Goal: Information Seeking & Learning: Learn about a topic

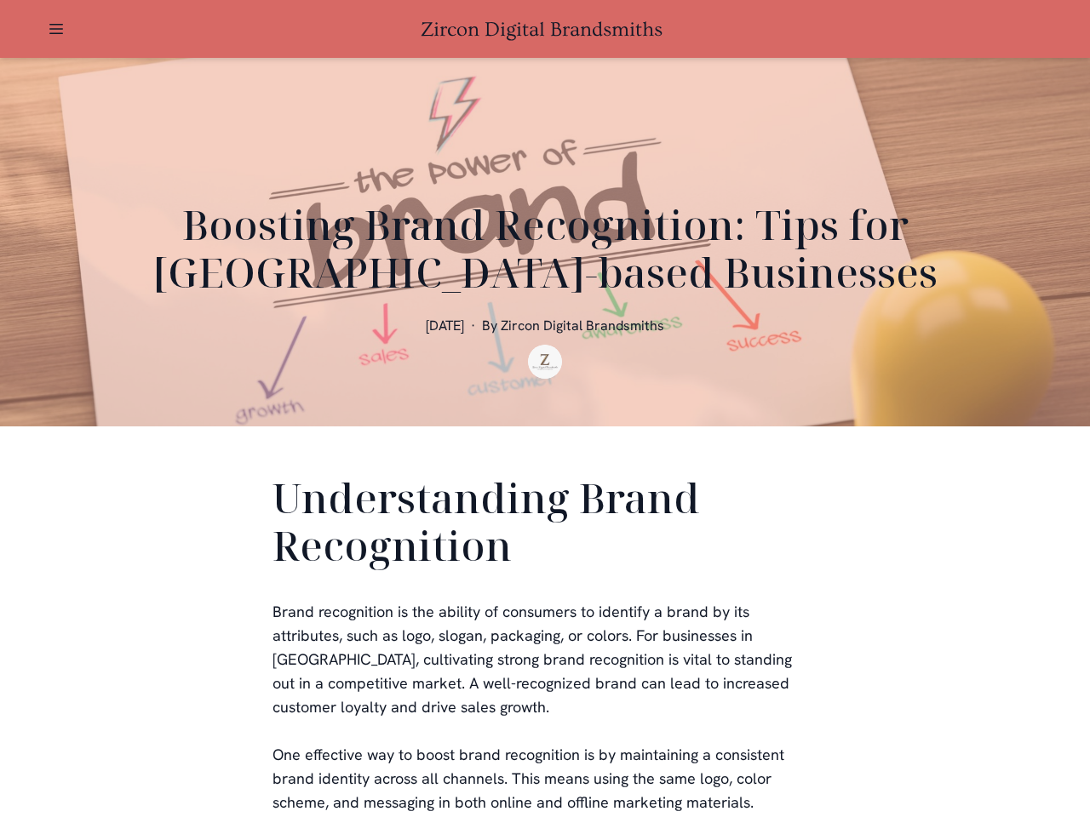
scroll to position [341, 0]
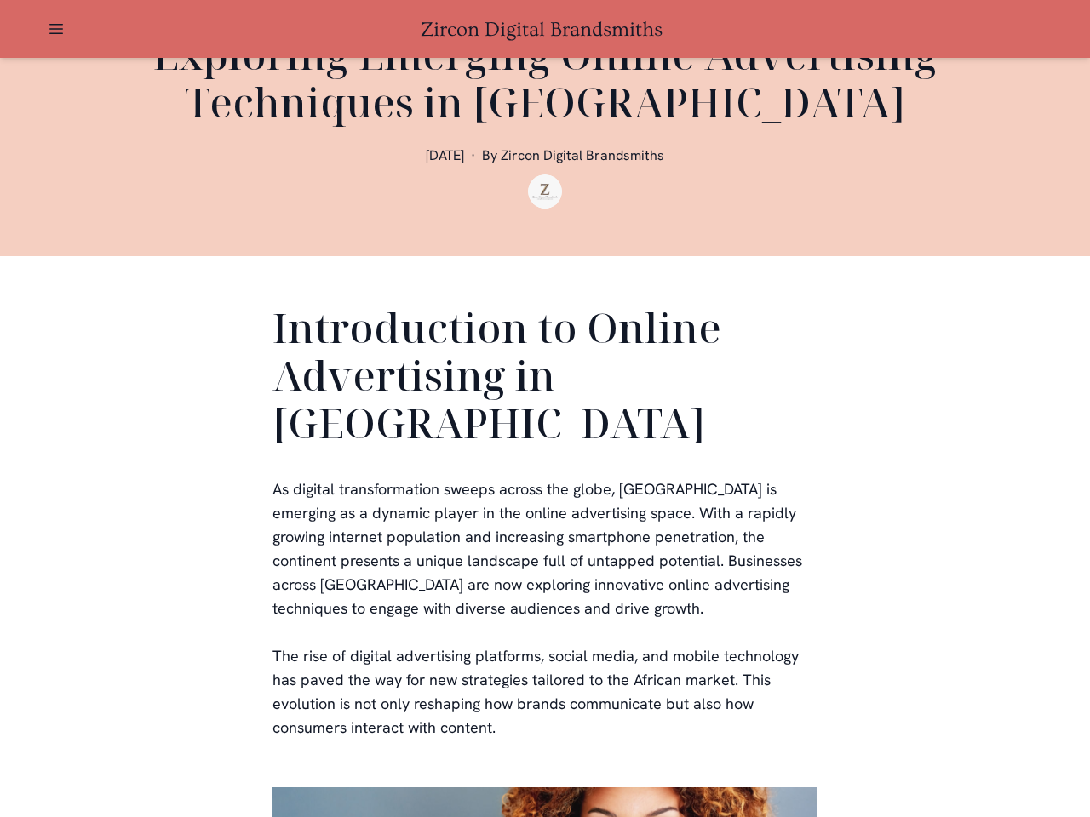
scroll to position [511, 0]
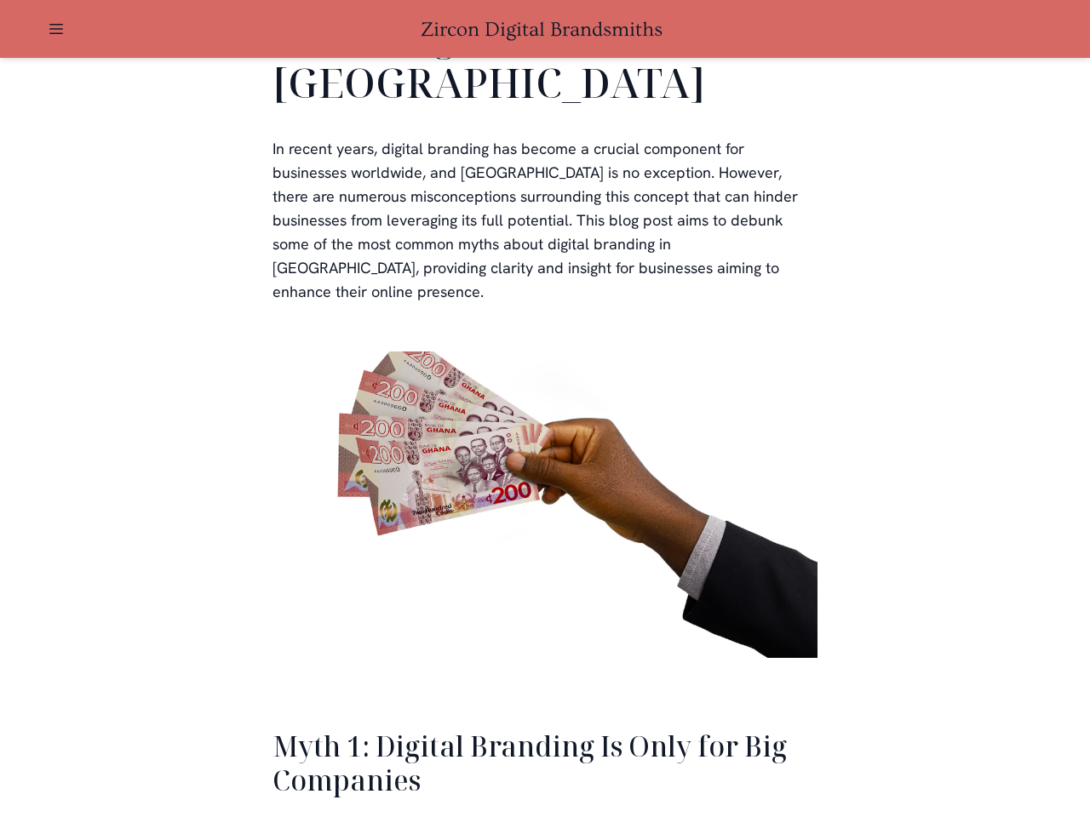
scroll to position [3739, 0]
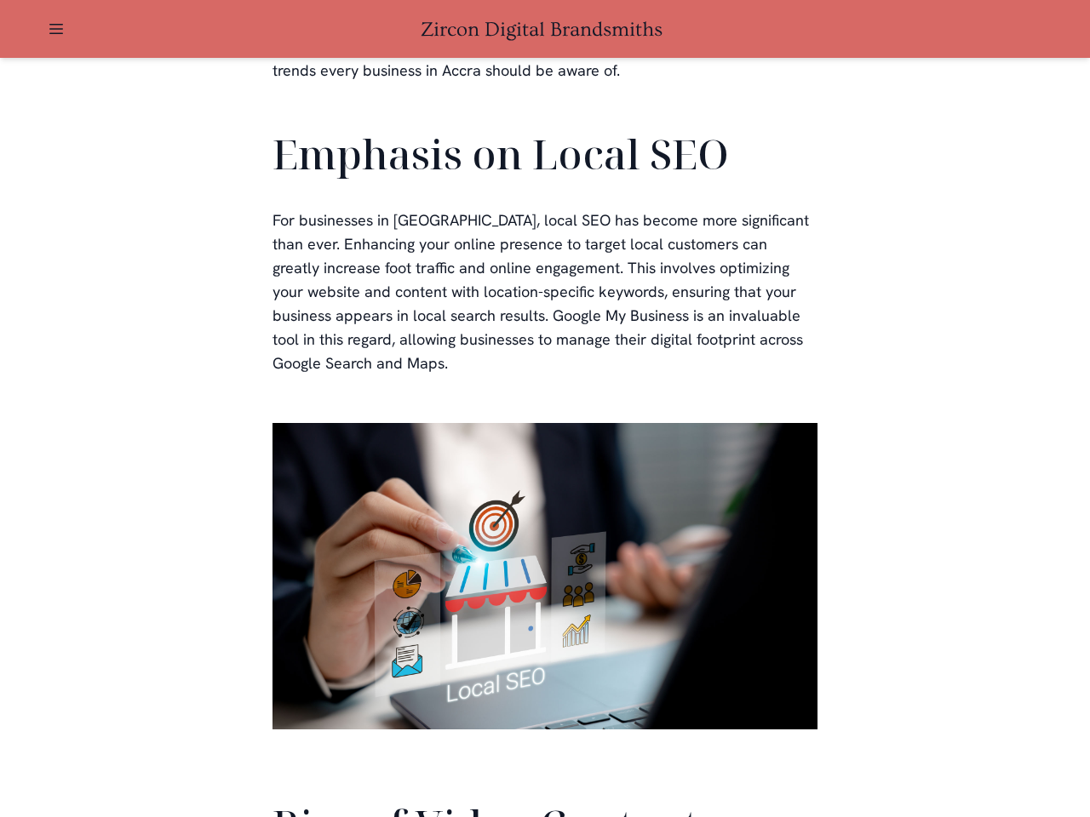
scroll to position [3841, 0]
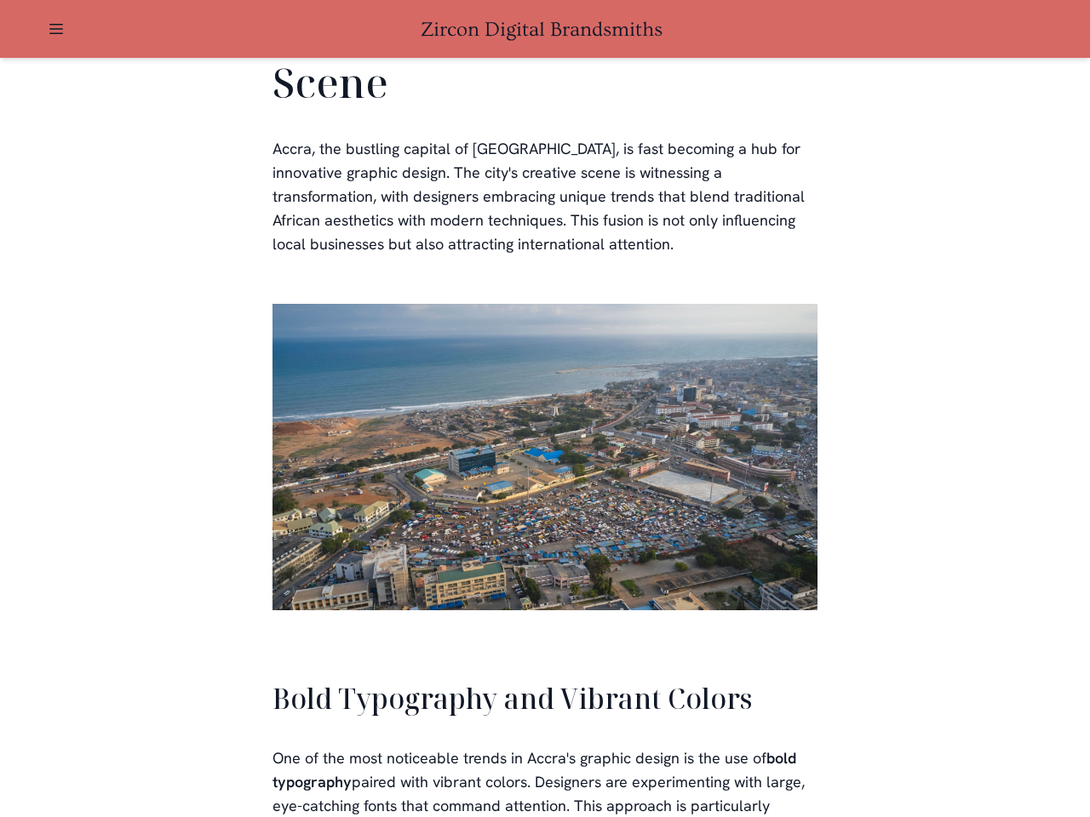
scroll to position [3855, 0]
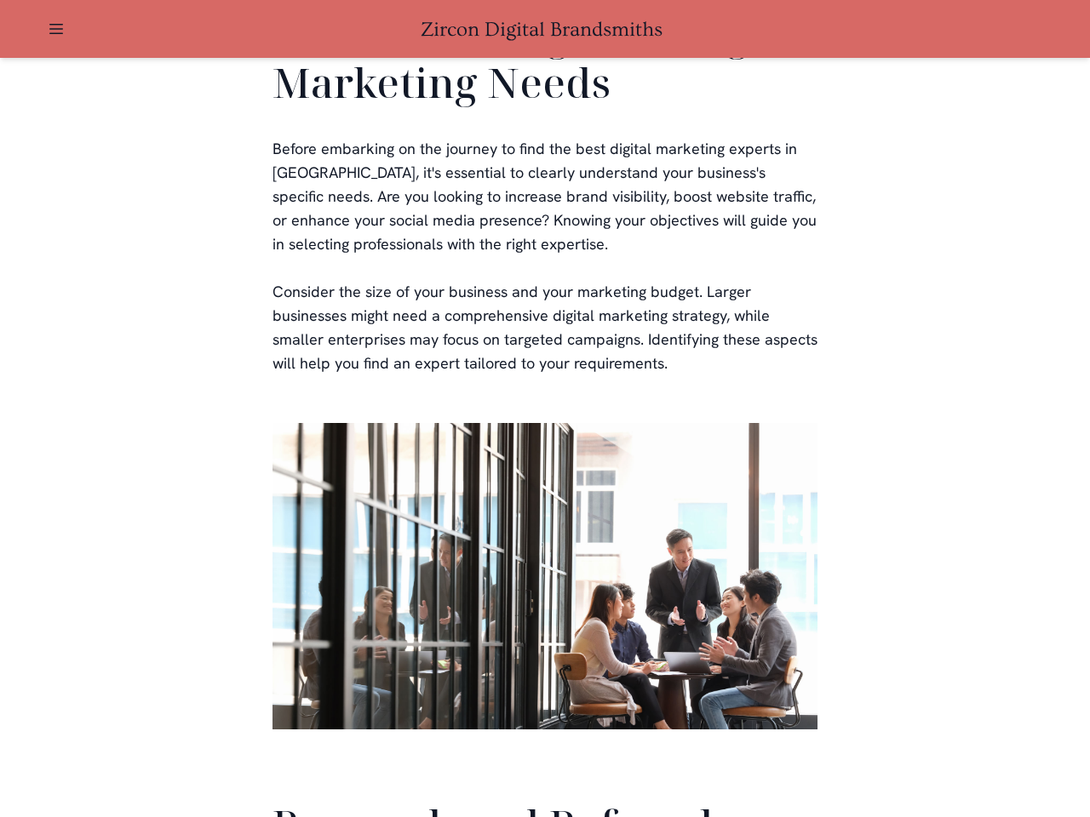
scroll to position [4052, 0]
